Goal: Task Accomplishment & Management: Manage account settings

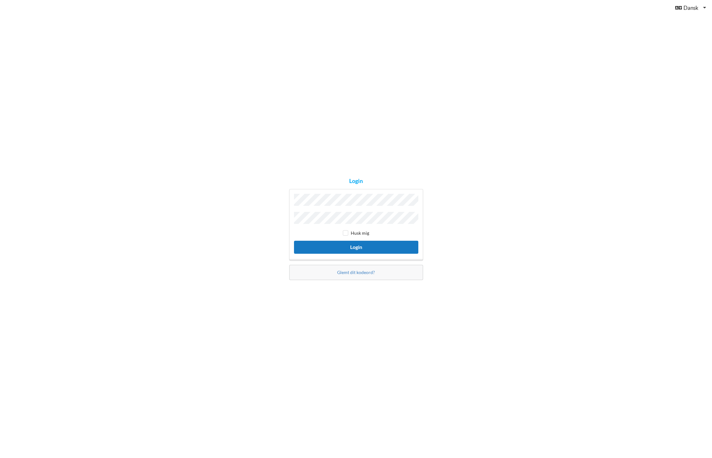
click at [355, 243] on button "Login" at bounding box center [356, 247] width 124 height 13
click at [345, 236] on input "checkbox" at bounding box center [345, 235] width 5 height 5
click at [355, 247] on div "ugyldige legitimationsoplysninger Husk mig Login" at bounding box center [356, 225] width 134 height 78
click at [280, 212] on div "Login ugyldige legitimationsoplysninger Husk mig Login Glemt dit kodeord?" at bounding box center [356, 229] width 712 height 458
click at [292, 192] on div "The Adgangskode value is not valid Husk mig Login" at bounding box center [356, 225] width 134 height 78
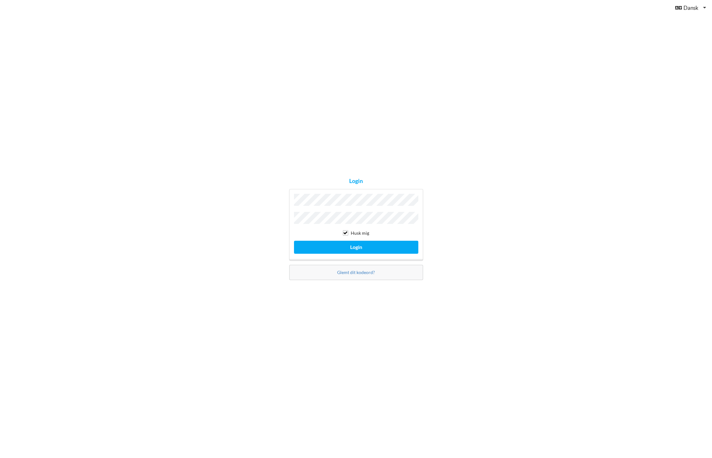
click at [346, 232] on input "checkbox" at bounding box center [345, 232] width 5 height 5
checkbox input "false"
click at [354, 247] on button "Login" at bounding box center [356, 247] width 124 height 13
click at [351, 273] on link "Glemt dit kodeord?" at bounding box center [356, 275] width 38 height 5
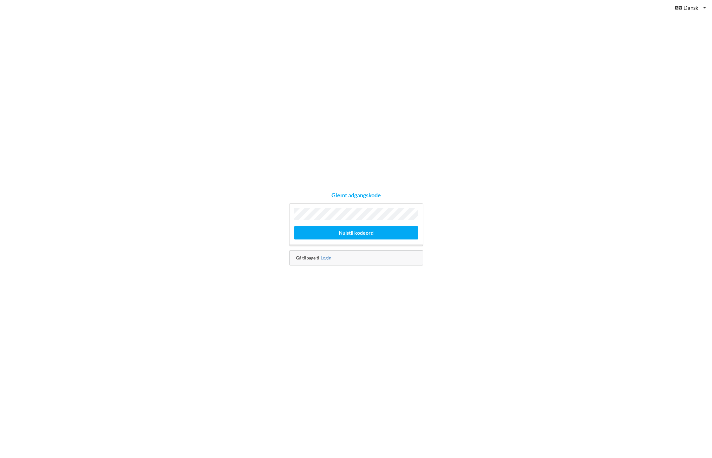
scroll to position [0, 0]
click at [346, 234] on button "Nulstil kodeord" at bounding box center [356, 232] width 124 height 13
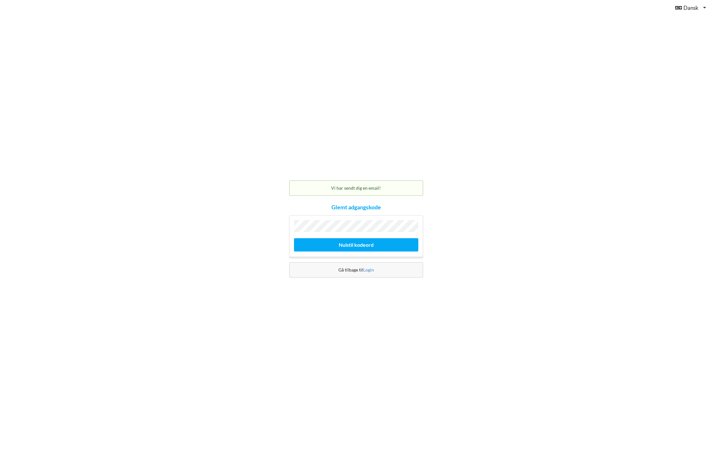
scroll to position [0, 0]
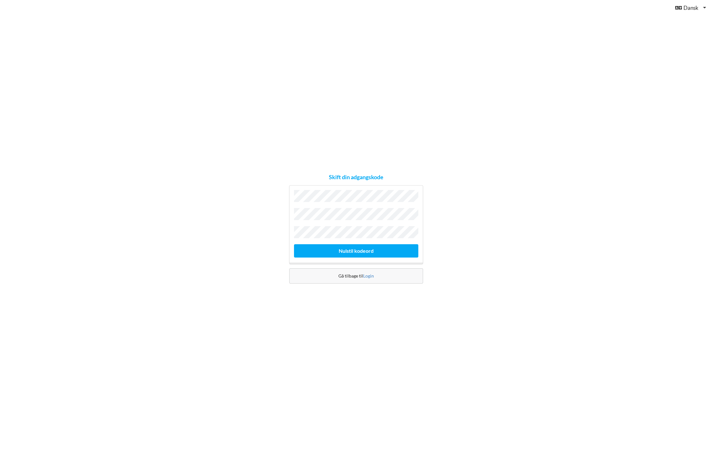
click at [248, 222] on div "Skift din adgangskode Nulstil kodeord Gå tilbage til Login" at bounding box center [356, 229] width 712 height 458
click at [351, 251] on button "Nulstil kodeord" at bounding box center [356, 250] width 124 height 13
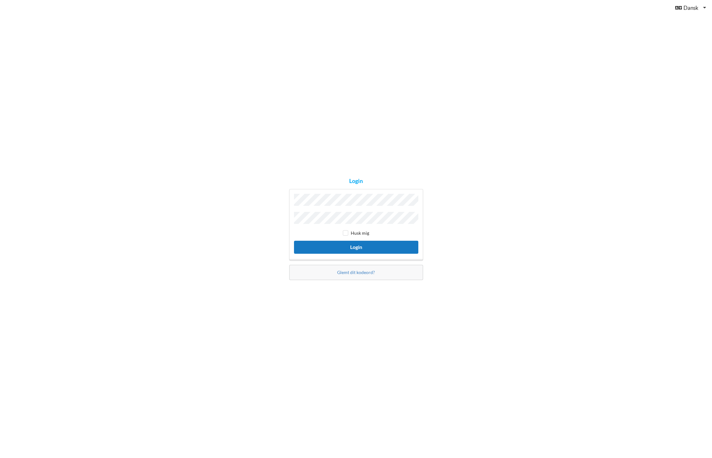
click at [356, 247] on button "Login" at bounding box center [356, 247] width 124 height 13
